Goal: Find specific page/section: Find specific page/section

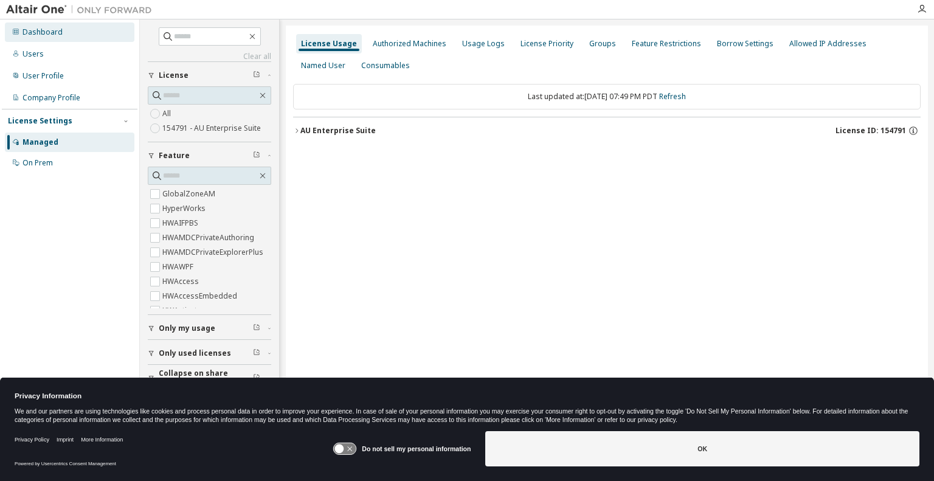
click at [42, 32] on div "Dashboard" at bounding box center [43, 32] width 40 height 10
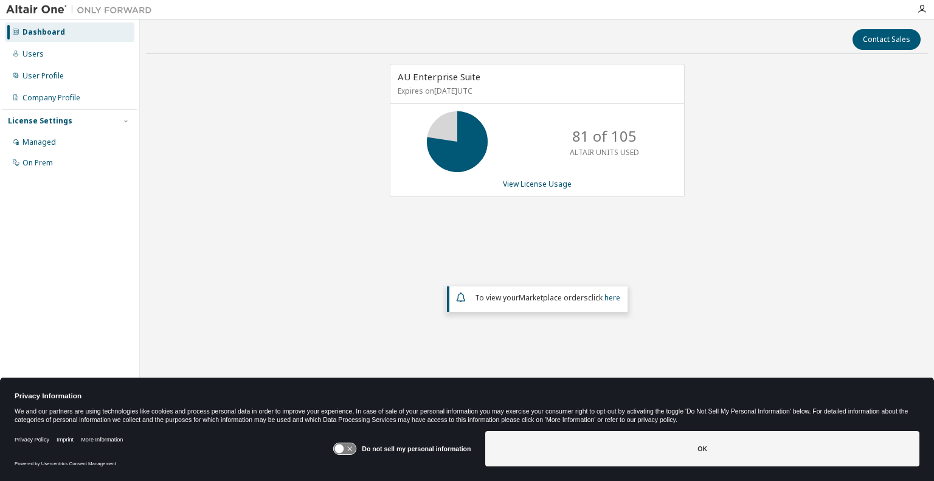
drag, startPoint x: 234, startPoint y: 139, endPoint x: 457, endPoint y: 35, distance: 246.9
click at [243, 137] on div "AU Enterprise Suite Expires on June 25, 2026 UTC 81 of 105 ALTAIR UNITS USED Vi…" at bounding box center [537, 220] width 782 height 313
